Goal: Task Accomplishment & Management: Complete application form

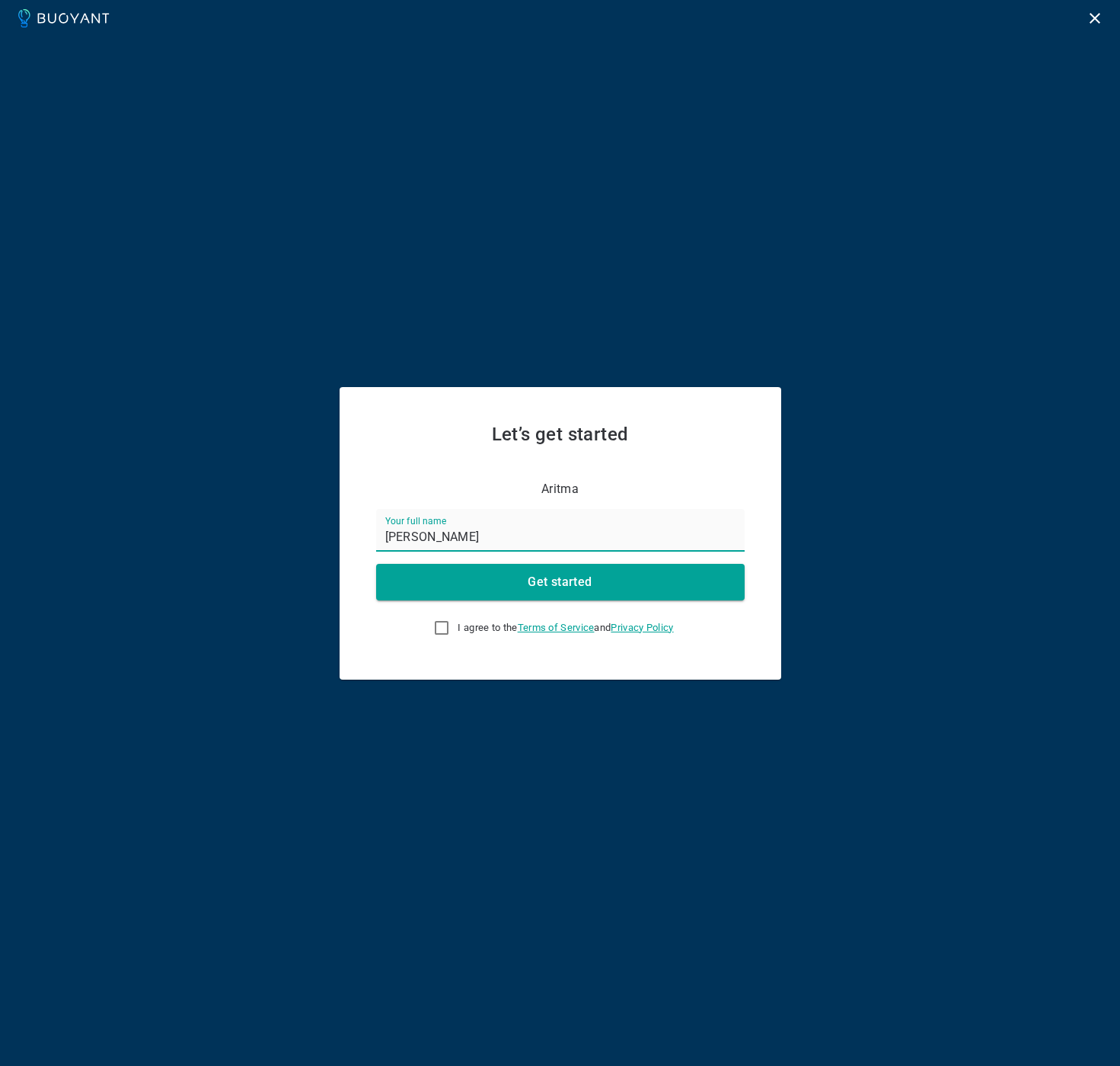
type input "[PERSON_NAME]"
click at [433, 619] on input "I agree to the Terms of Service and Privacy Policy" at bounding box center [442, 628] width 18 height 18
checkbox input "true"
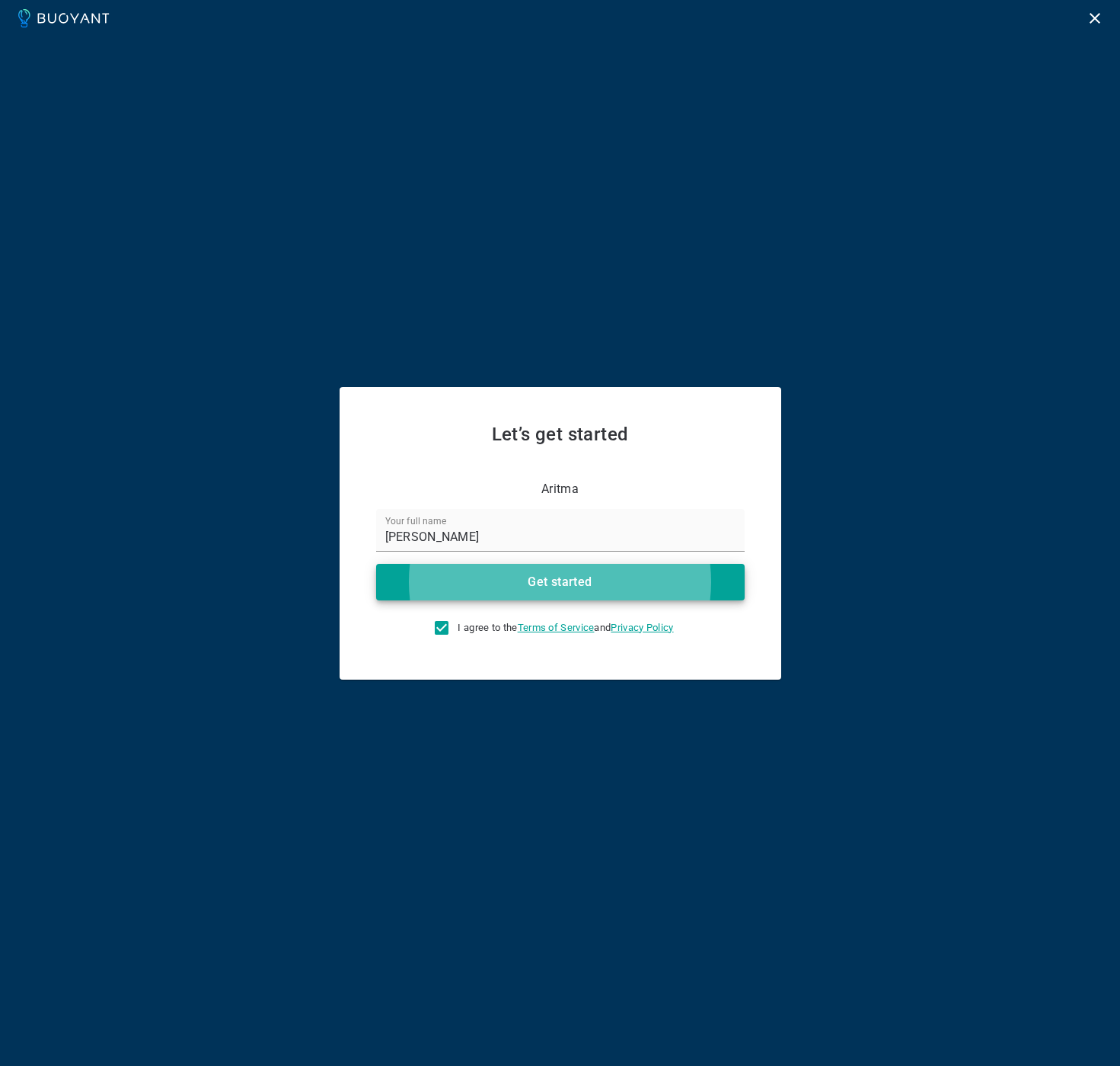
click at [376, 564] on button "Get started" at bounding box center [560, 582] width 368 height 37
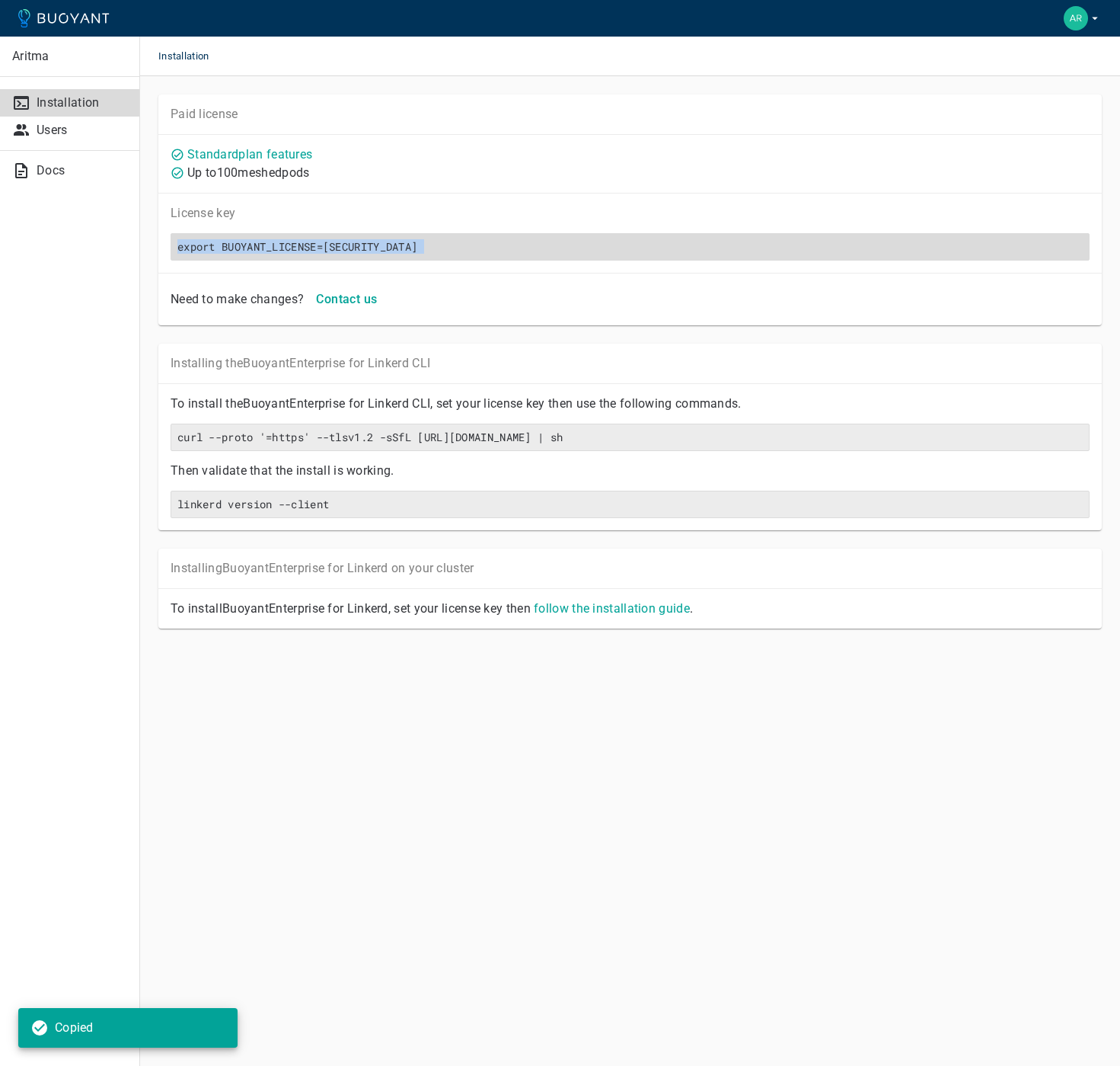
click at [310, 247] on h6 "export BUOYANT_LICENSE=[SECURITY_DATA]" at bounding box center [630, 247] width 906 height 13
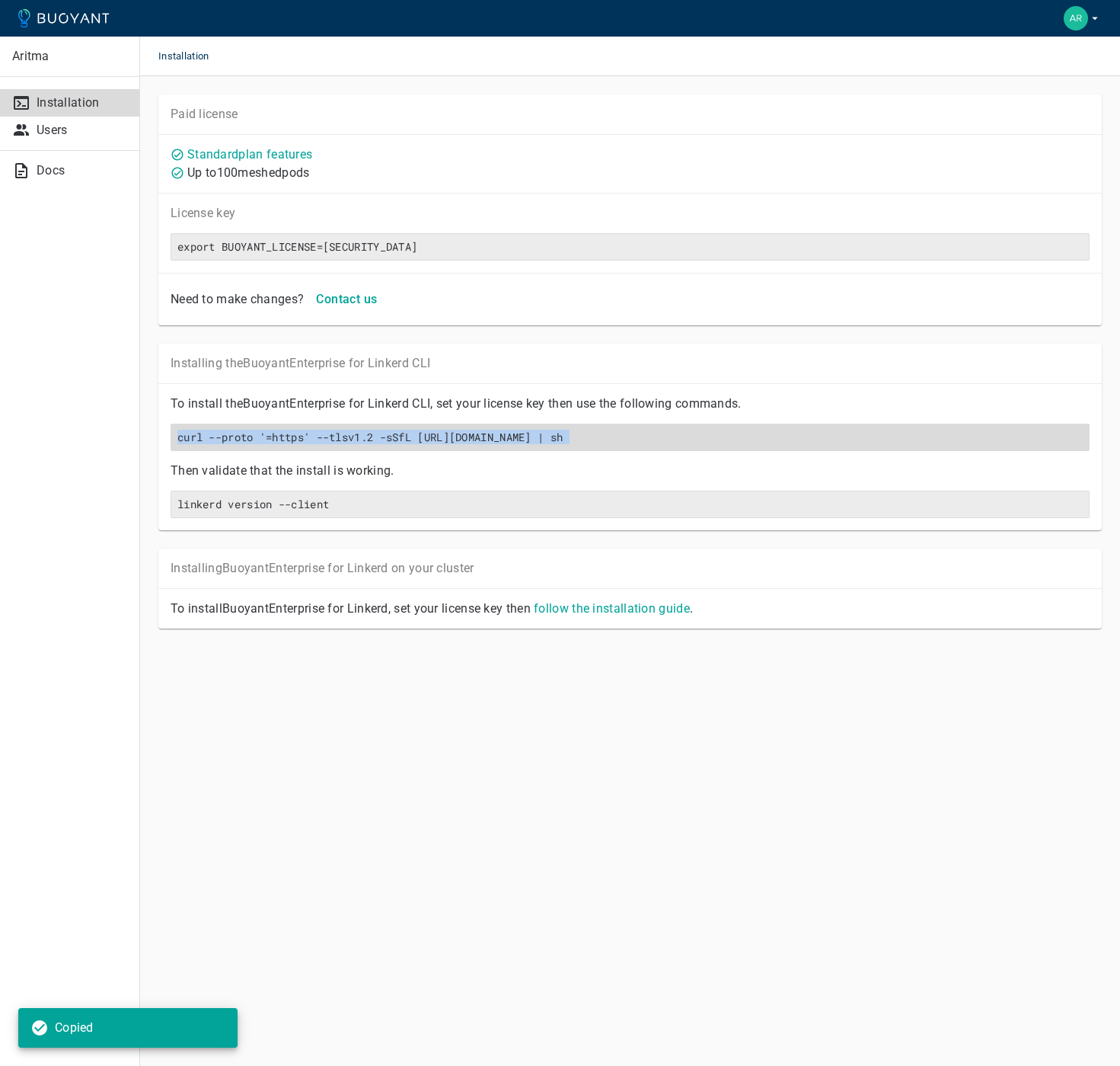
click at [571, 440] on h6 "curl --proto '=https' --tlsv1.2 -sSfL [URL][DOMAIN_NAME] | sh" at bounding box center [630, 437] width 906 height 13
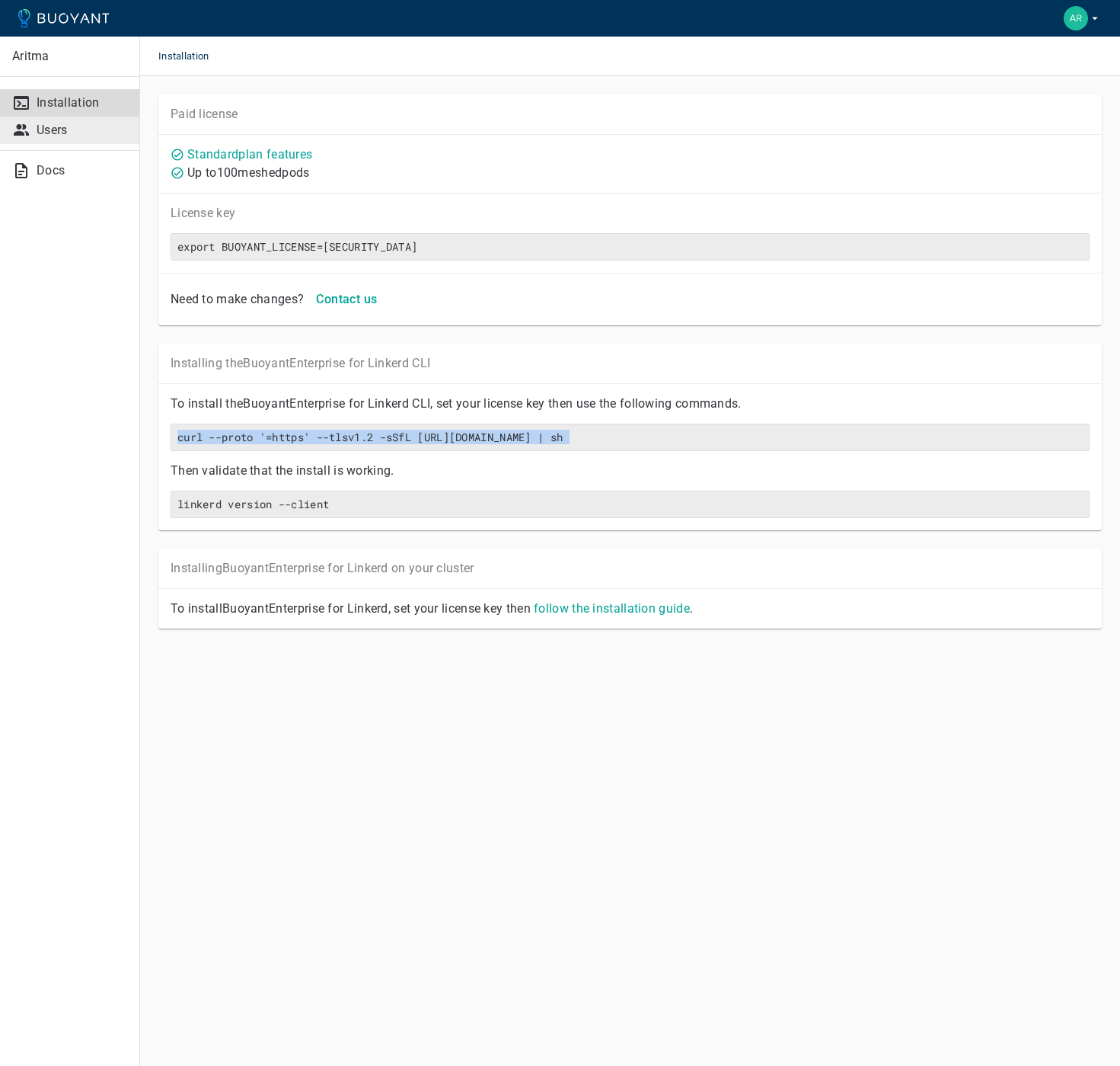
click at [60, 131] on p "Users" at bounding box center [82, 130] width 90 height 15
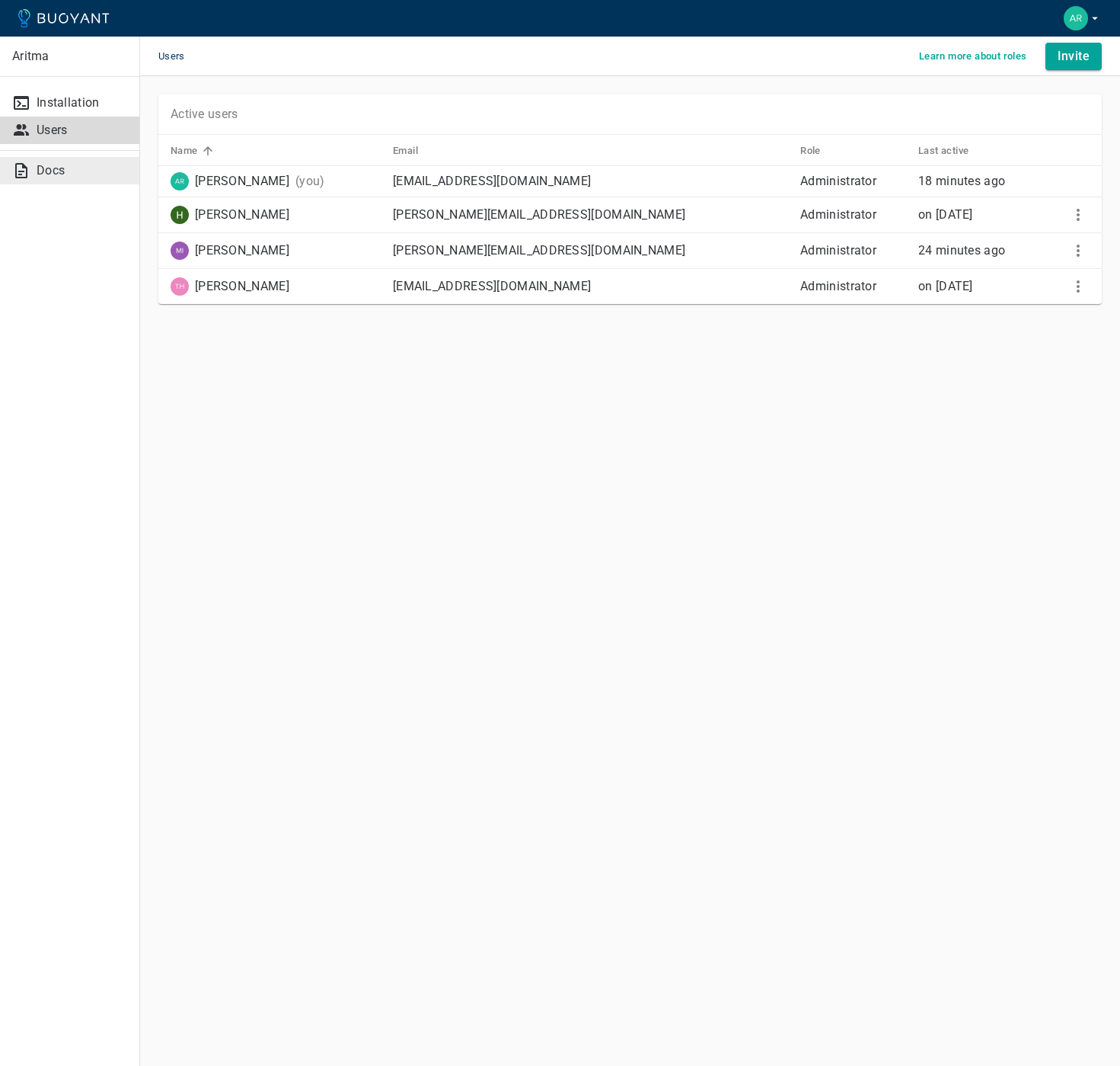
click at [48, 172] on p "Docs" at bounding box center [82, 171] width 90 height 15
